Goal: Complete application form

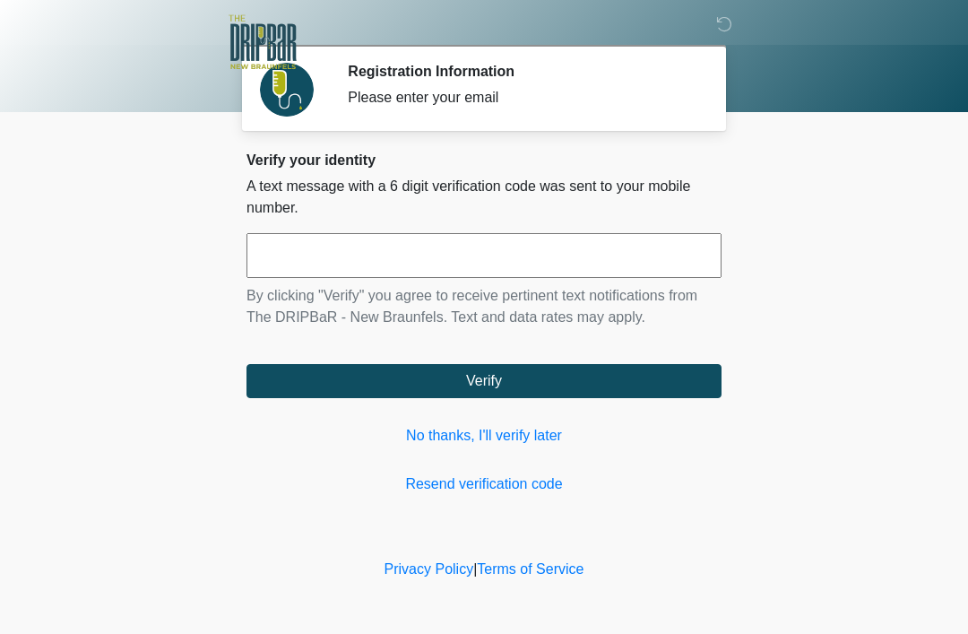
click at [542, 433] on link "No thanks, I'll verify later" at bounding box center [484, 436] width 475 height 22
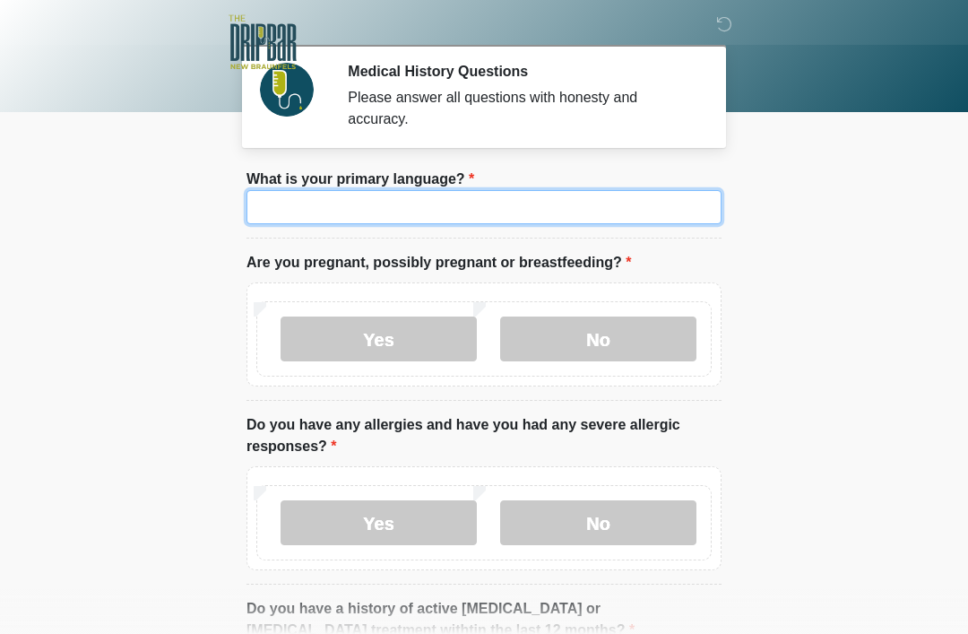
click at [602, 203] on input "What is your primary language?" at bounding box center [484, 207] width 475 height 34
type input "*******"
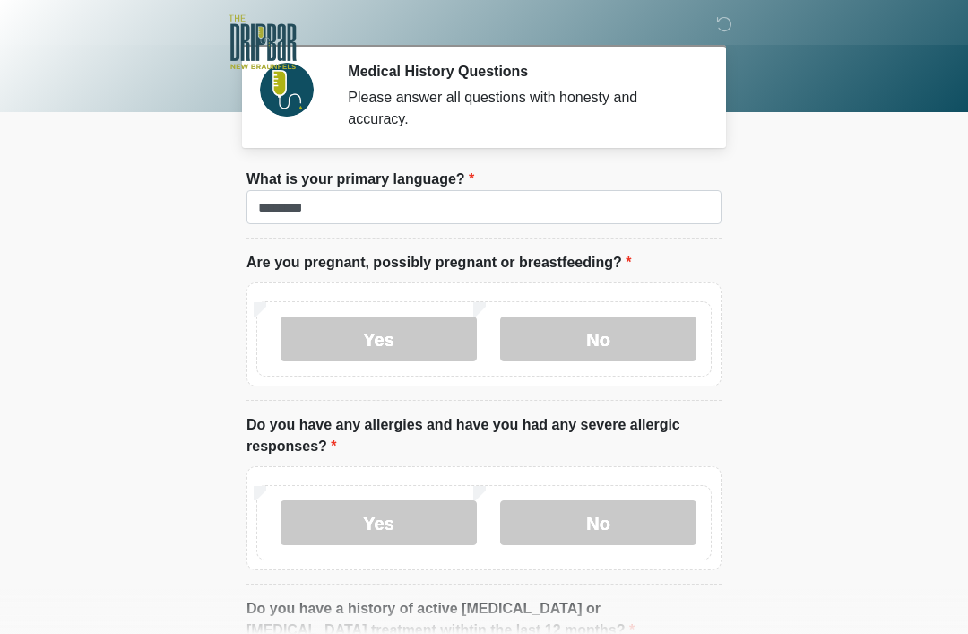
click at [635, 335] on label "No" at bounding box center [598, 338] width 196 height 45
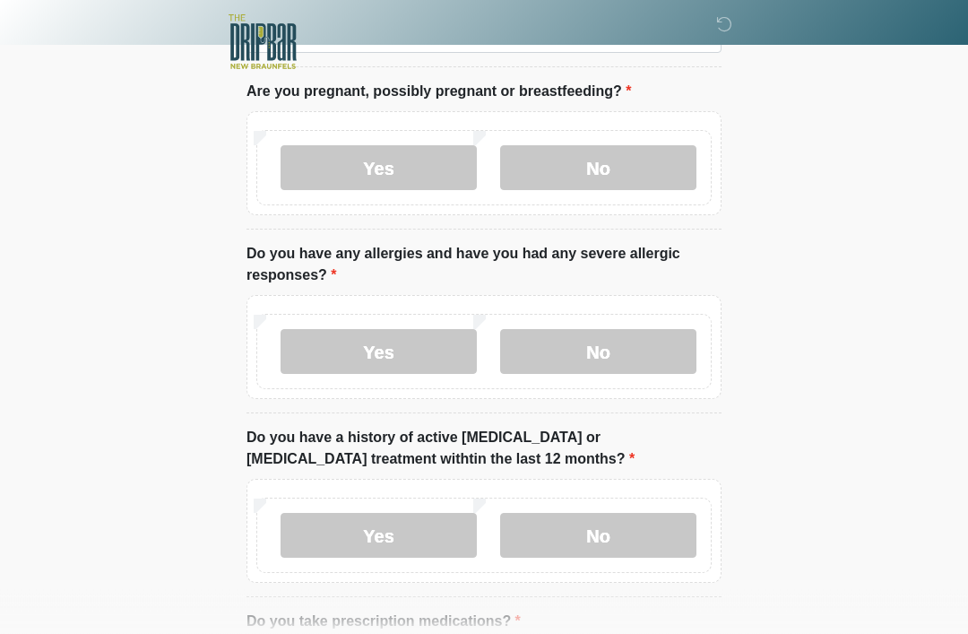
click at [645, 330] on label "No" at bounding box center [598, 352] width 196 height 45
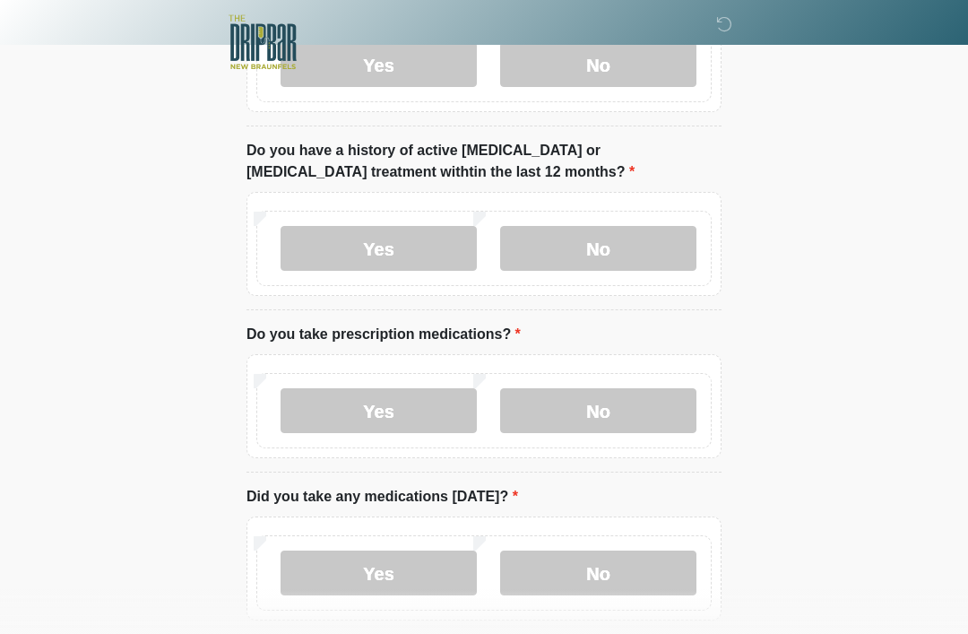
scroll to position [468, 0]
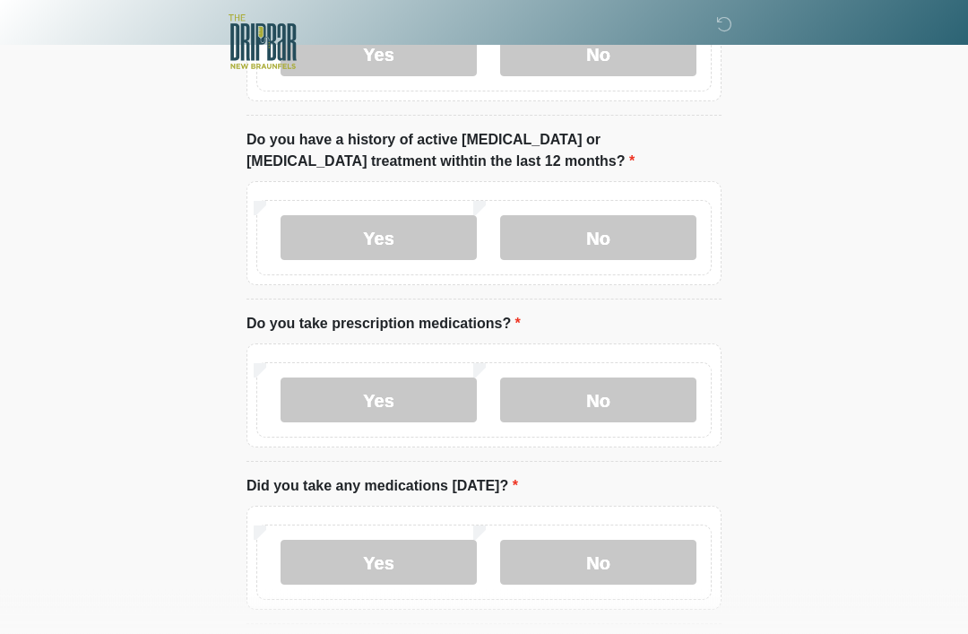
click at [645, 220] on label "No" at bounding box center [598, 238] width 196 height 45
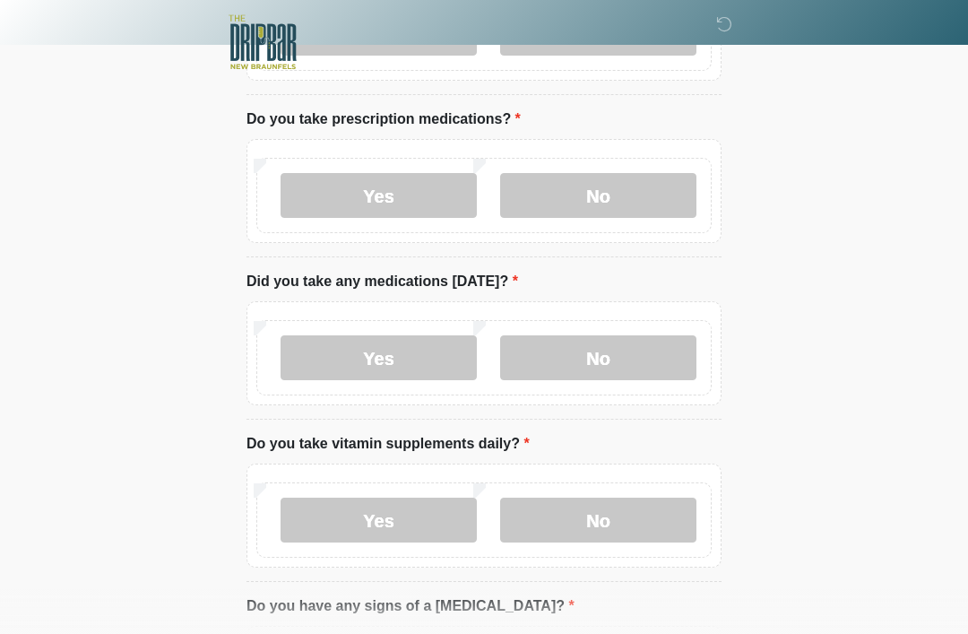
scroll to position [674, 0]
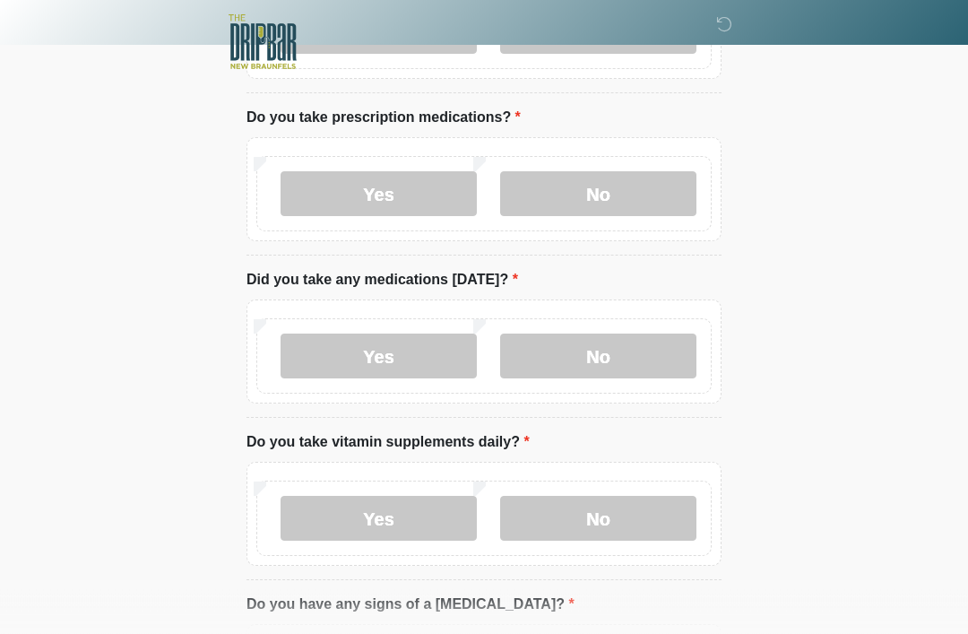
click at [414, 172] on label "Yes" at bounding box center [379, 194] width 196 height 45
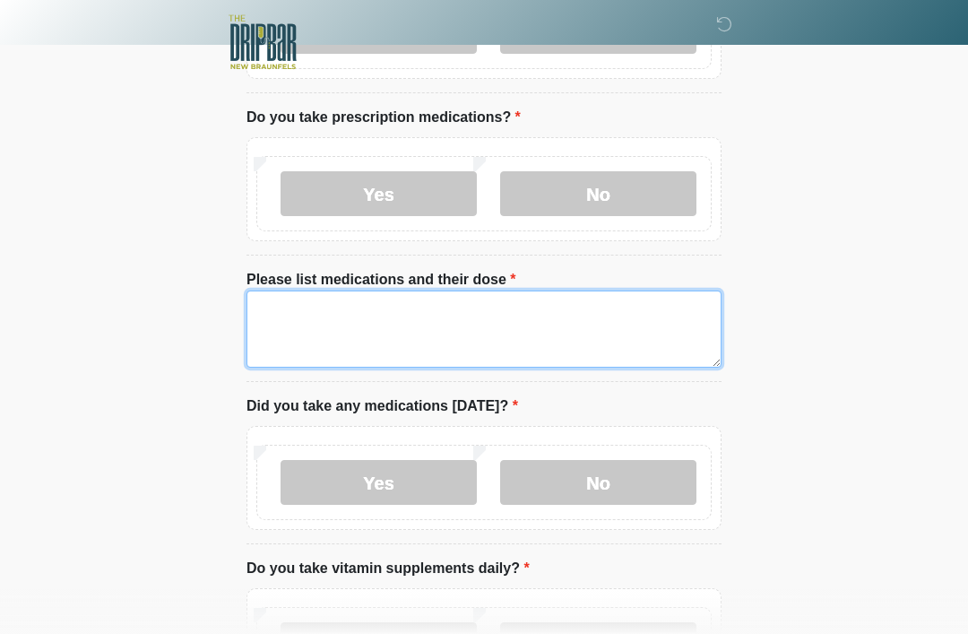
click at [488, 317] on textarea "Please list medications and their dose" at bounding box center [484, 328] width 475 height 77
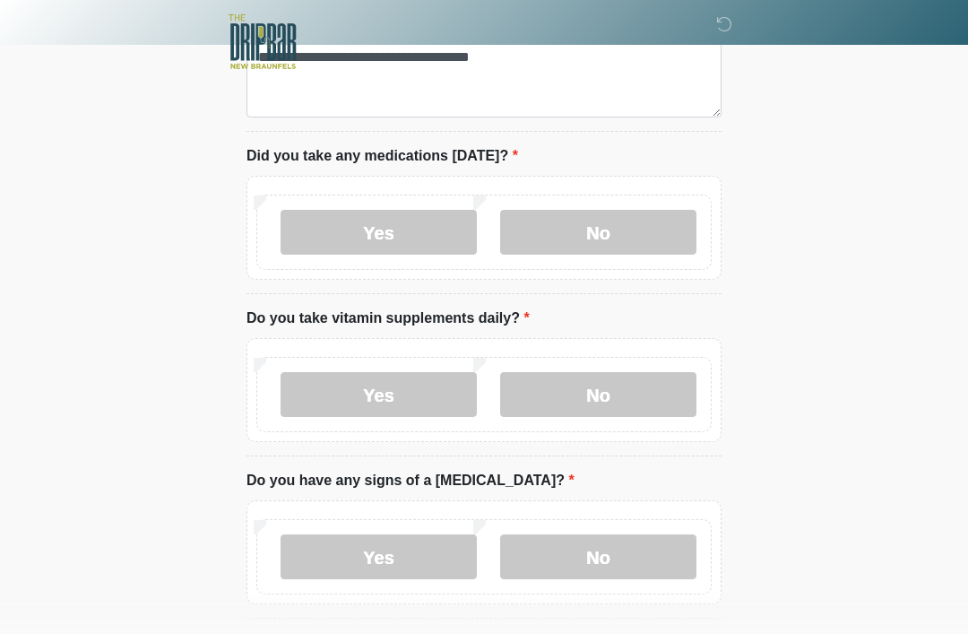
scroll to position [935, 0]
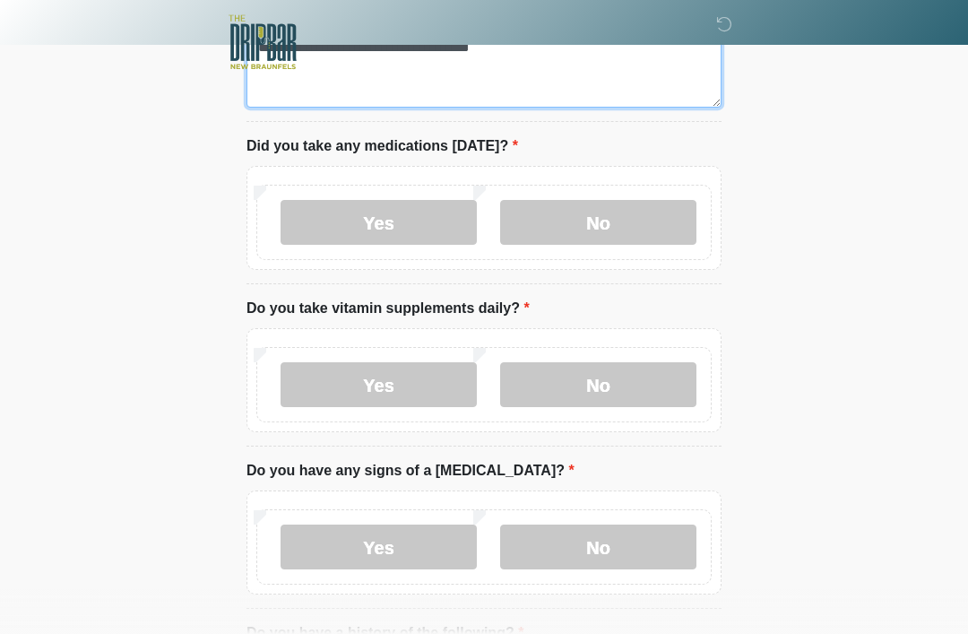
type textarea "**********"
click at [429, 204] on label "Yes" at bounding box center [379, 222] width 196 height 45
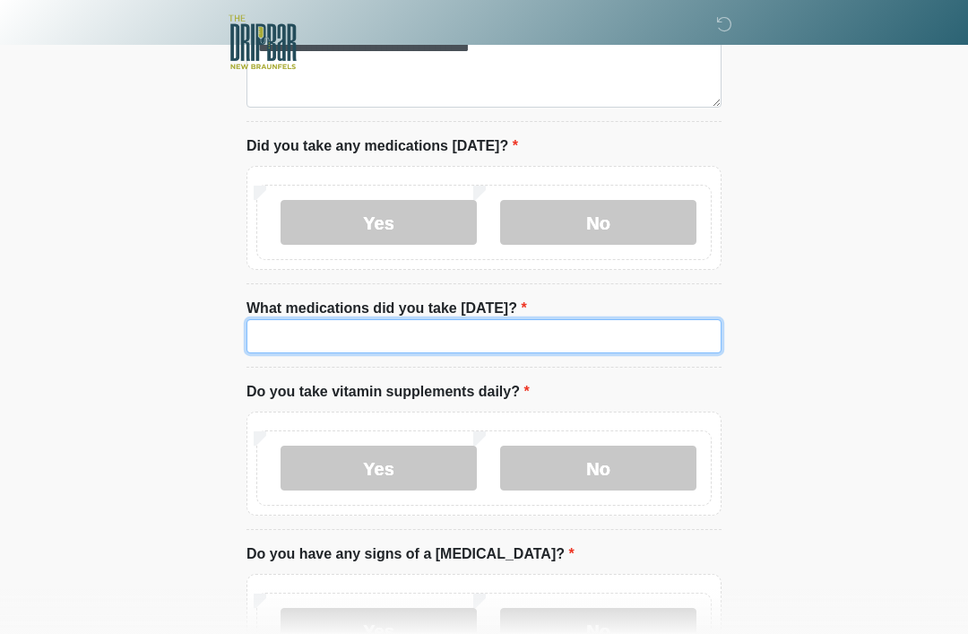
click at [533, 327] on input "What medications did you take [DATE]?" at bounding box center [484, 336] width 475 height 34
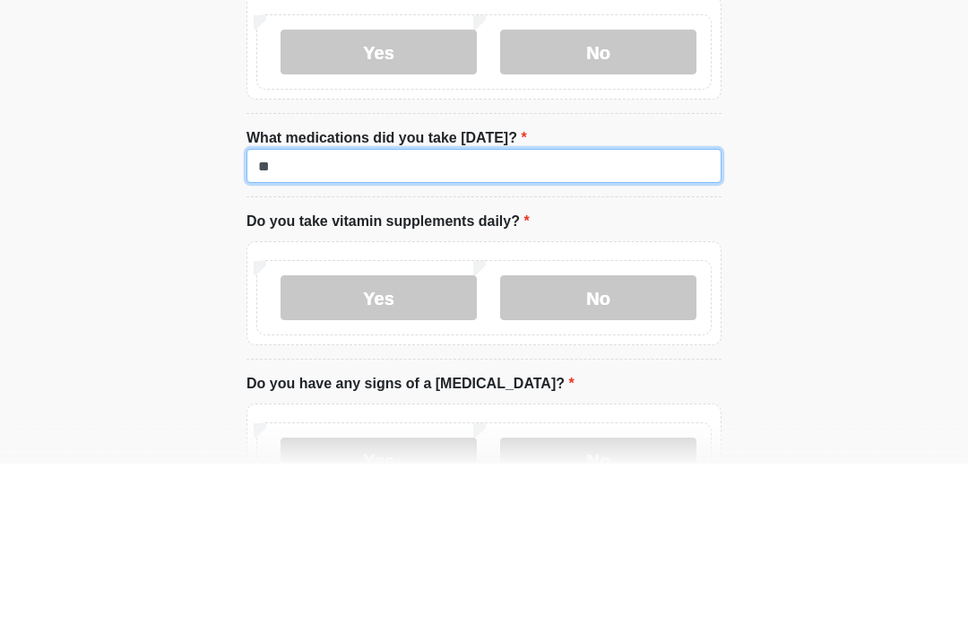
type input "*"
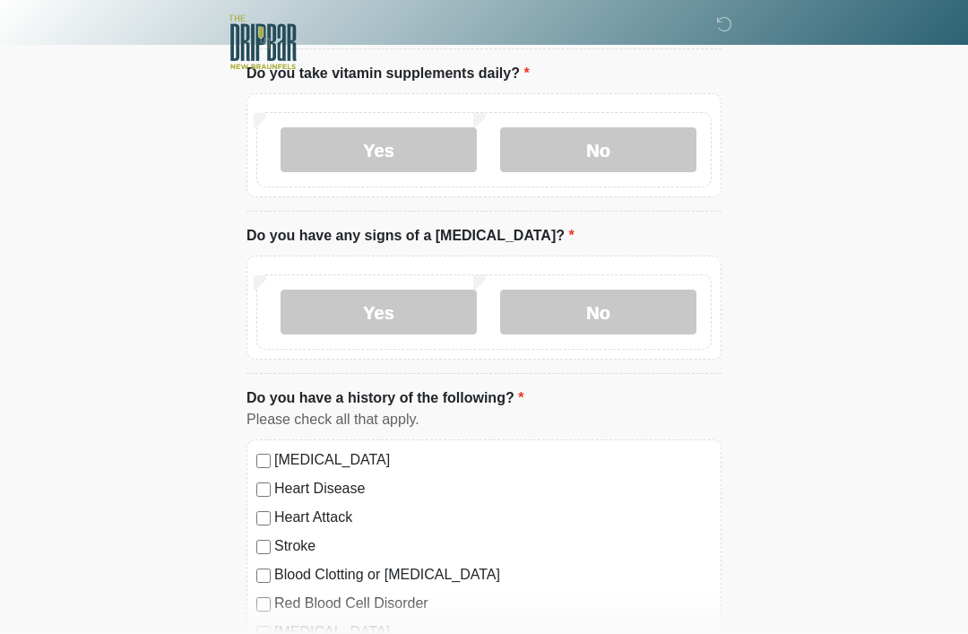
type input "**********"
click at [414, 154] on label "Yes" at bounding box center [379, 149] width 196 height 45
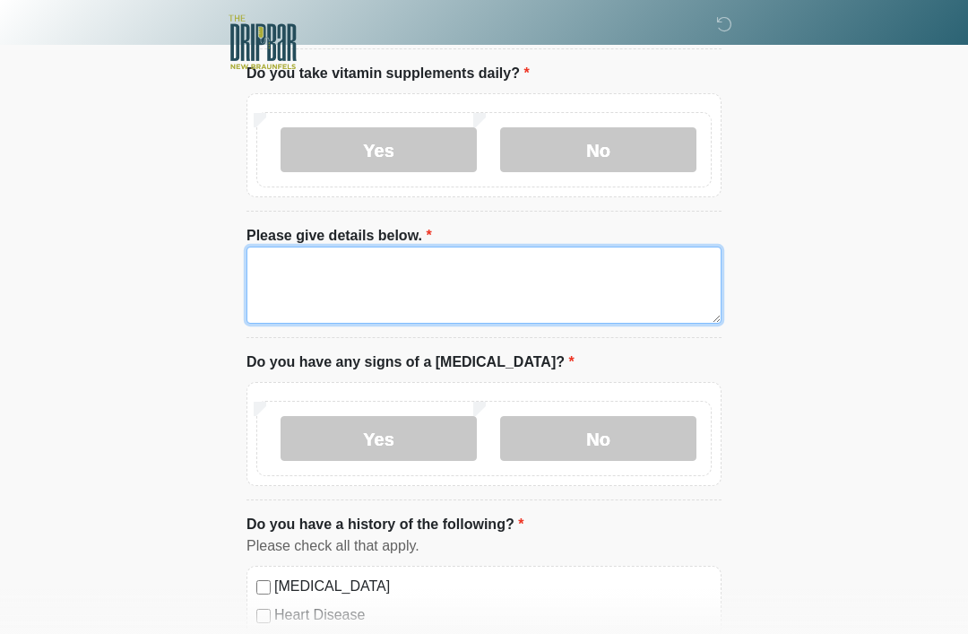
click at [581, 260] on textarea "Please give details below." at bounding box center [484, 285] width 475 height 77
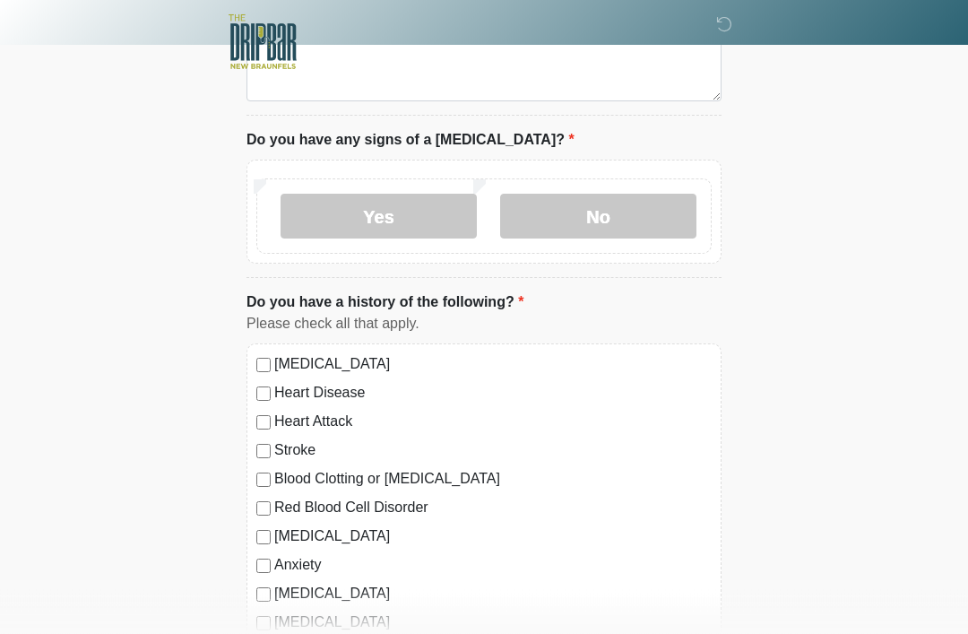
scroll to position [1484, 0]
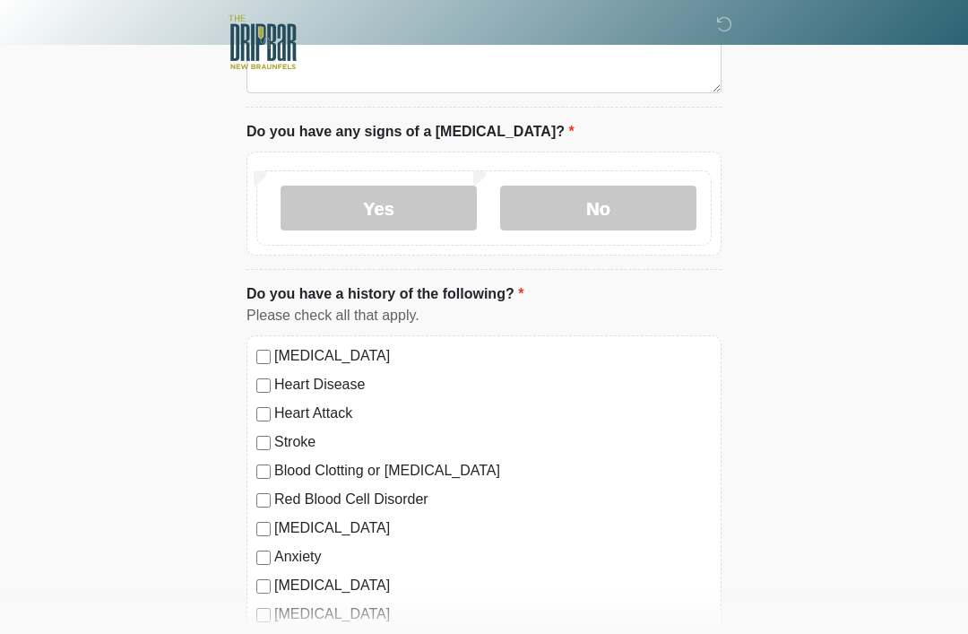
click at [668, 196] on label "No" at bounding box center [598, 208] width 196 height 45
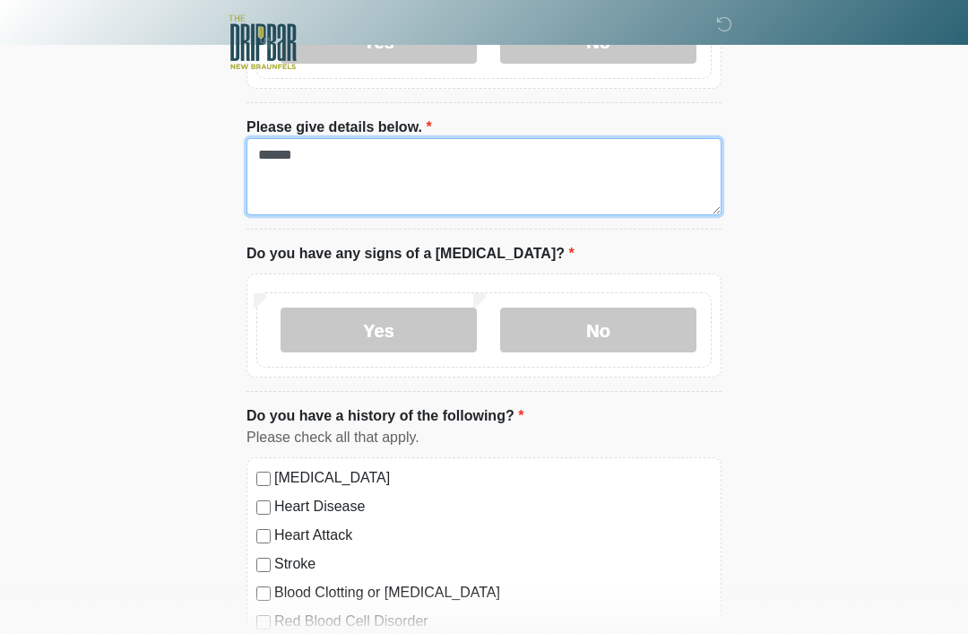
click at [639, 169] on textarea "*****" at bounding box center [484, 176] width 475 height 77
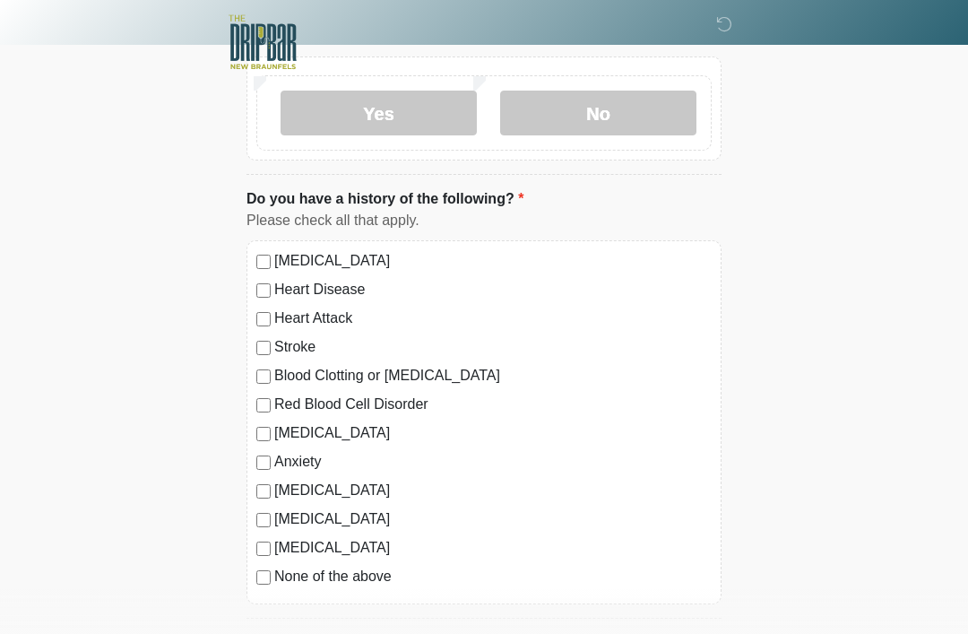
scroll to position [1591, 0]
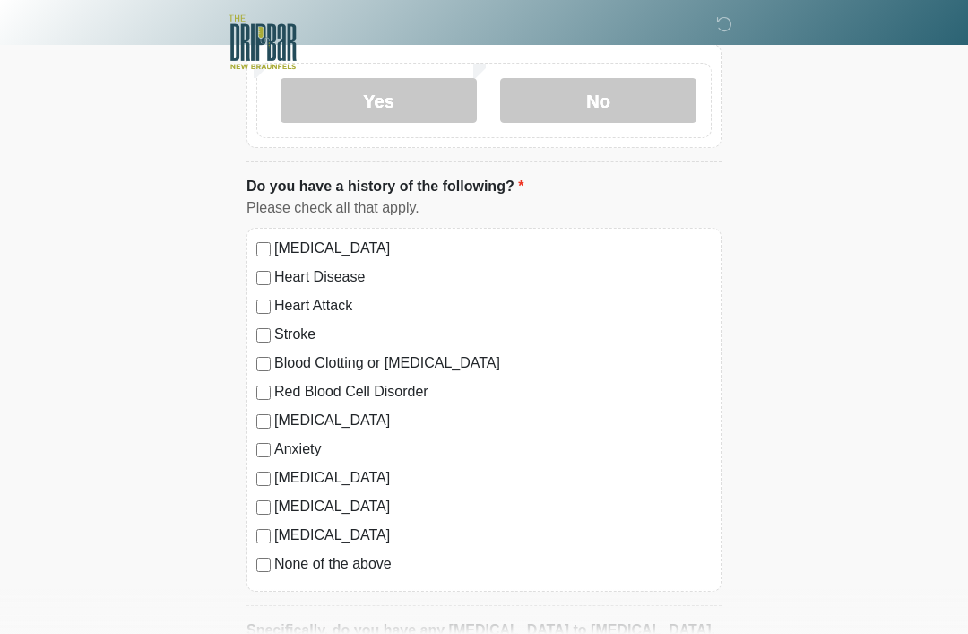
type textarea "**********"
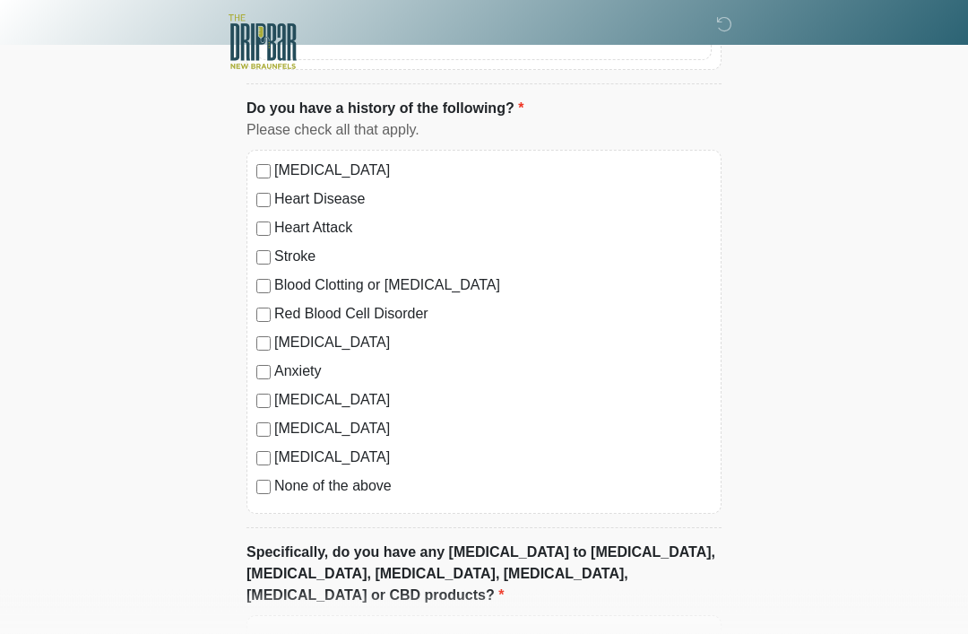
scroll to position [1669, 0]
click at [264, 246] on div "Stroke" at bounding box center [483, 257] width 455 height 22
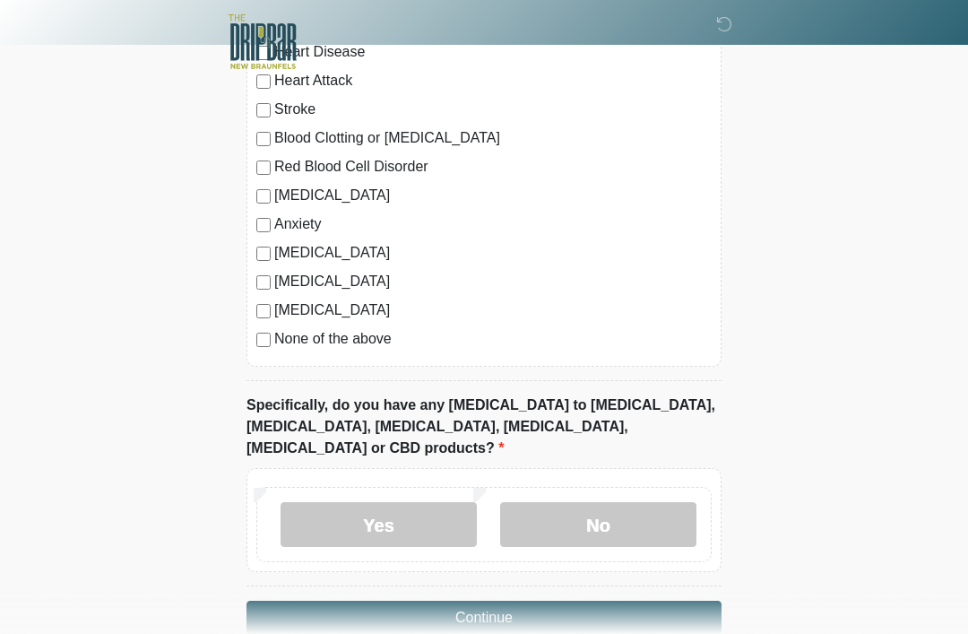
scroll to position [1830, 0]
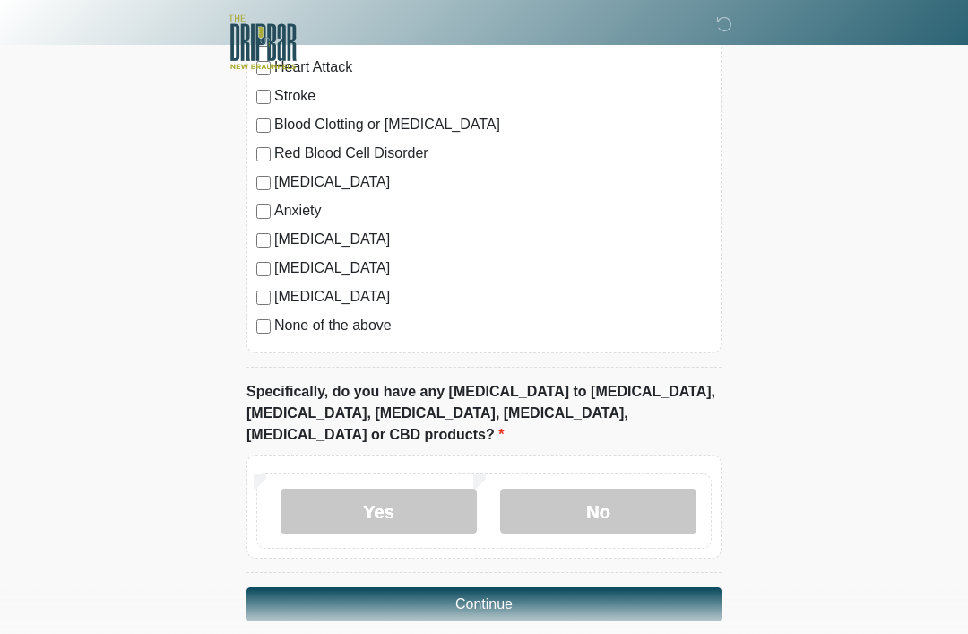
click at [581, 489] on label "No" at bounding box center [598, 511] width 196 height 45
click at [667, 587] on button "Continue" at bounding box center [484, 604] width 475 height 34
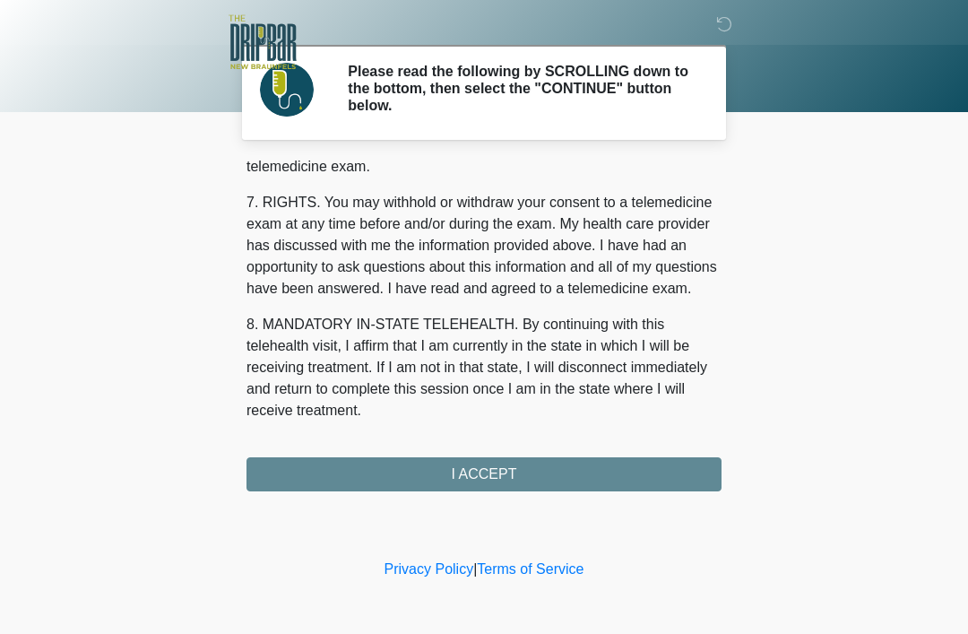
scroll to position [786, 0]
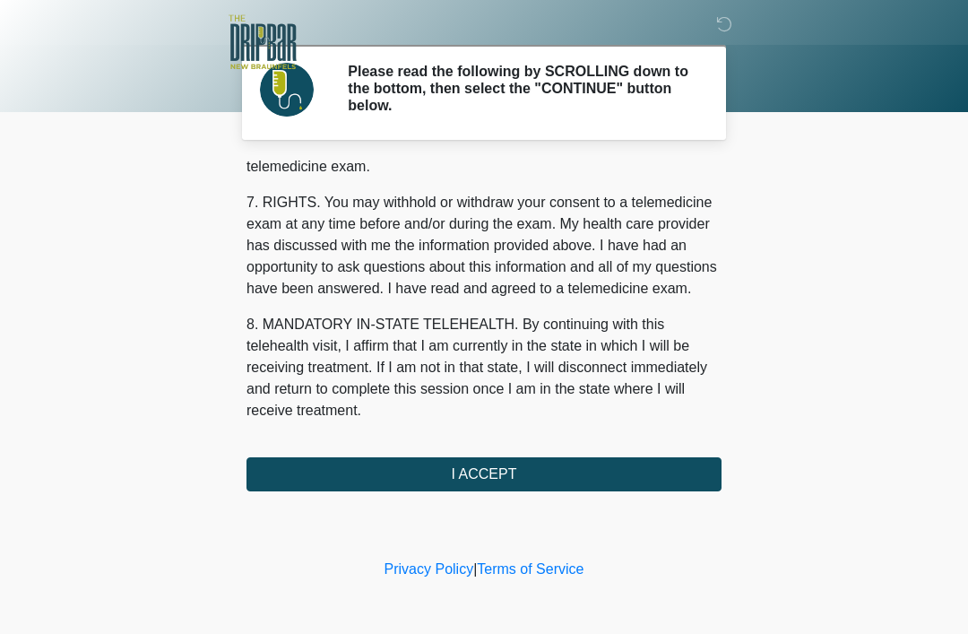
click at [645, 475] on button "I ACCEPT" at bounding box center [484, 474] width 475 height 34
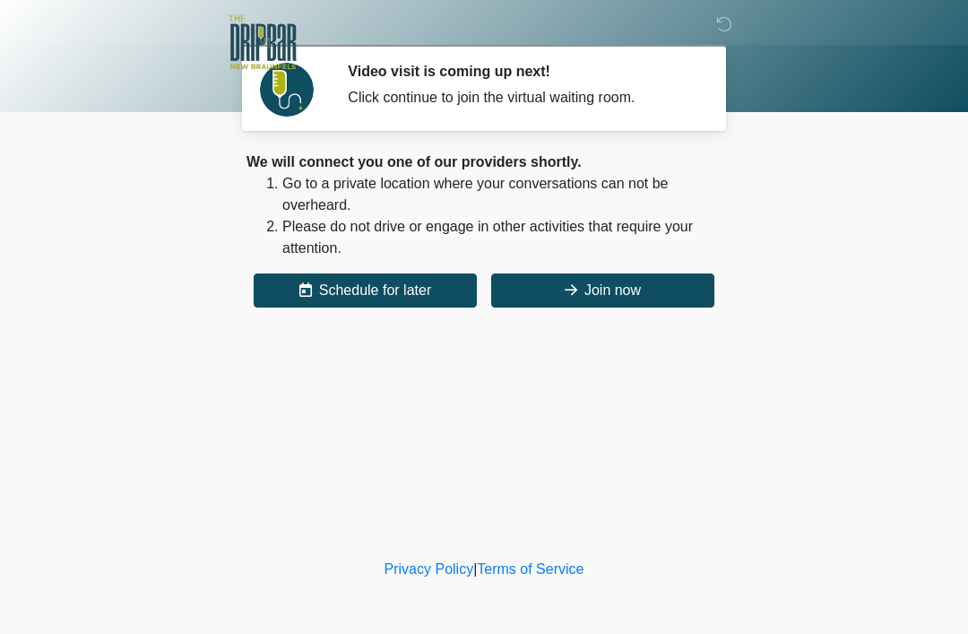
click at [672, 276] on button "Join now" at bounding box center [602, 290] width 223 height 34
